Goal: Use online tool/utility: Use online tool/utility

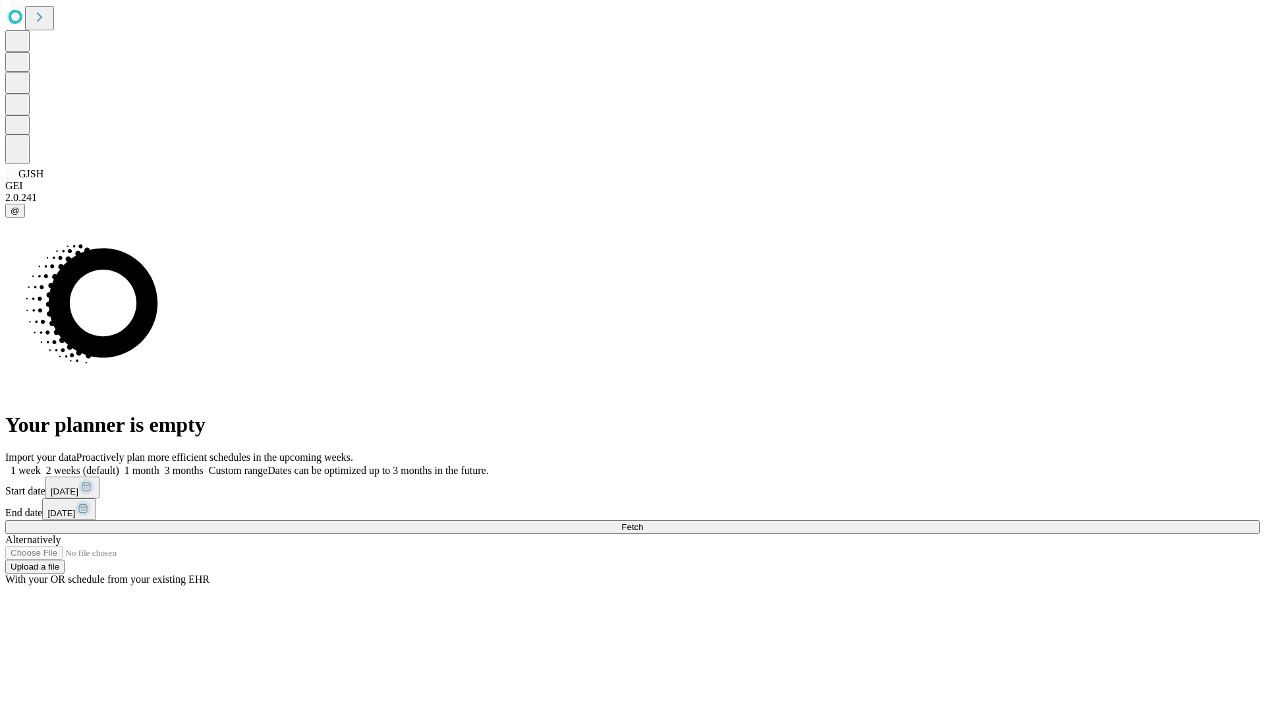
click at [643, 522] on span "Fetch" at bounding box center [632, 527] width 22 height 10
